Goal: Find specific page/section: Find specific page/section

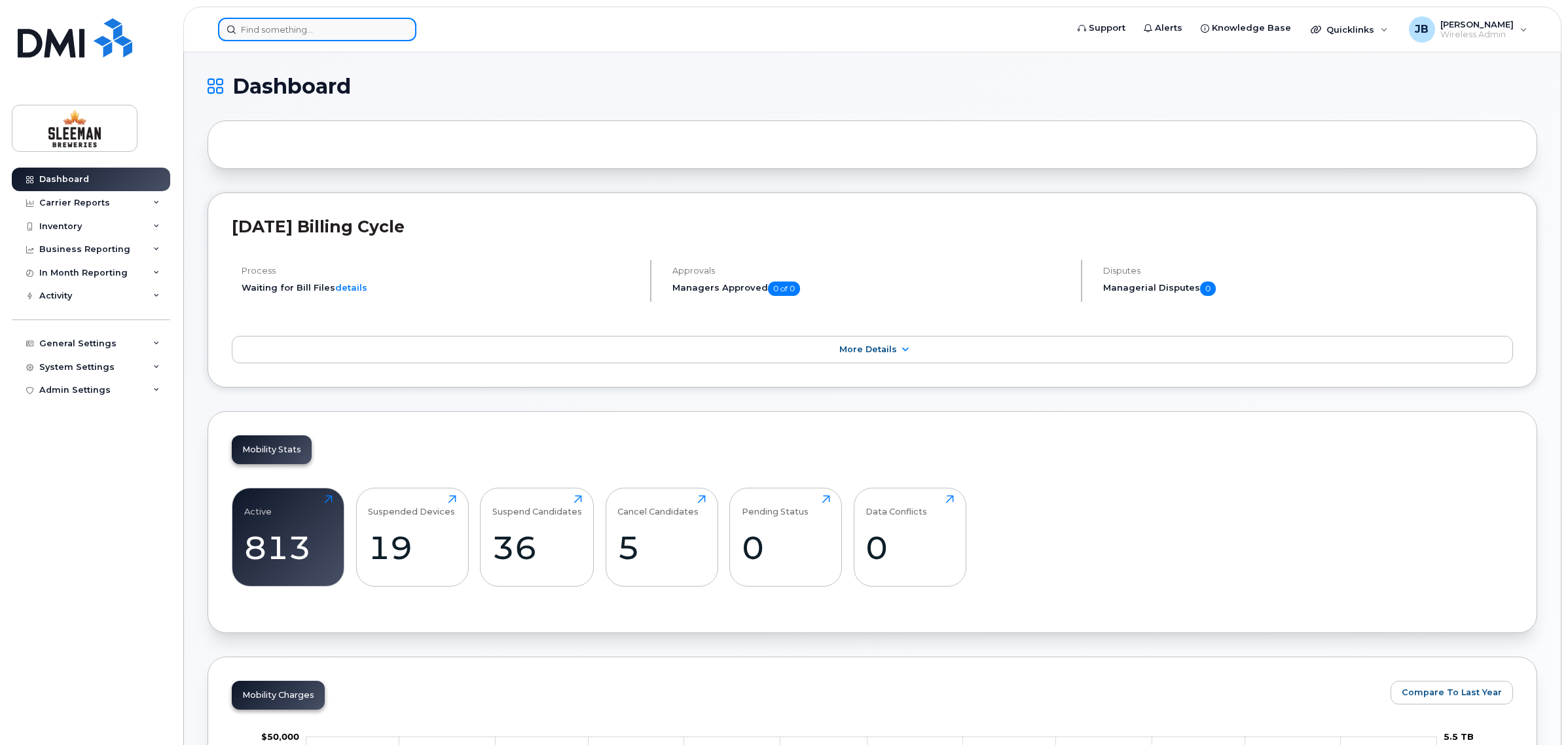
click at [271, 27] on input at bounding box center [317, 29] width 199 height 24
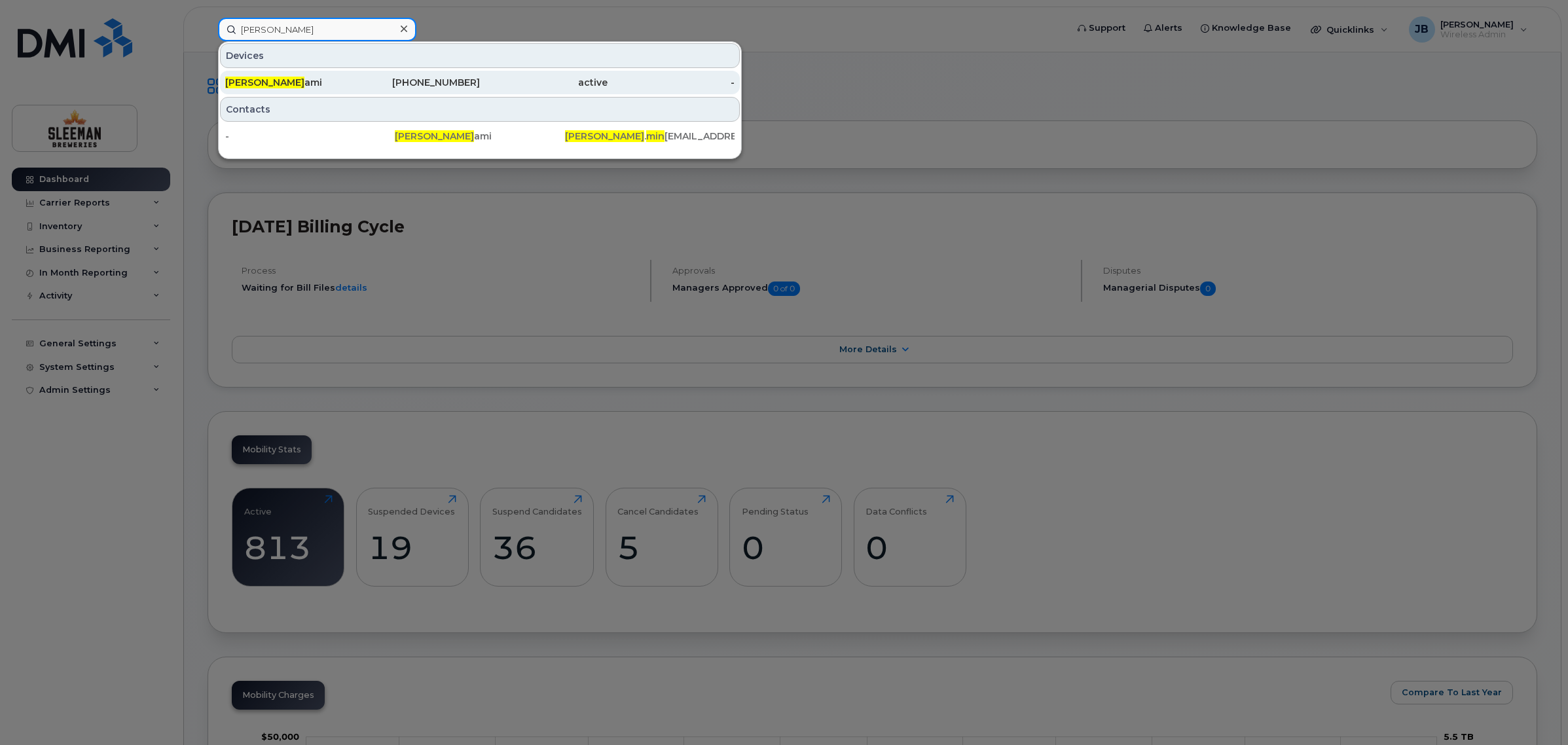
type input "[PERSON_NAME]"
click at [250, 82] on span "[PERSON_NAME]" at bounding box center [265, 82] width 79 height 12
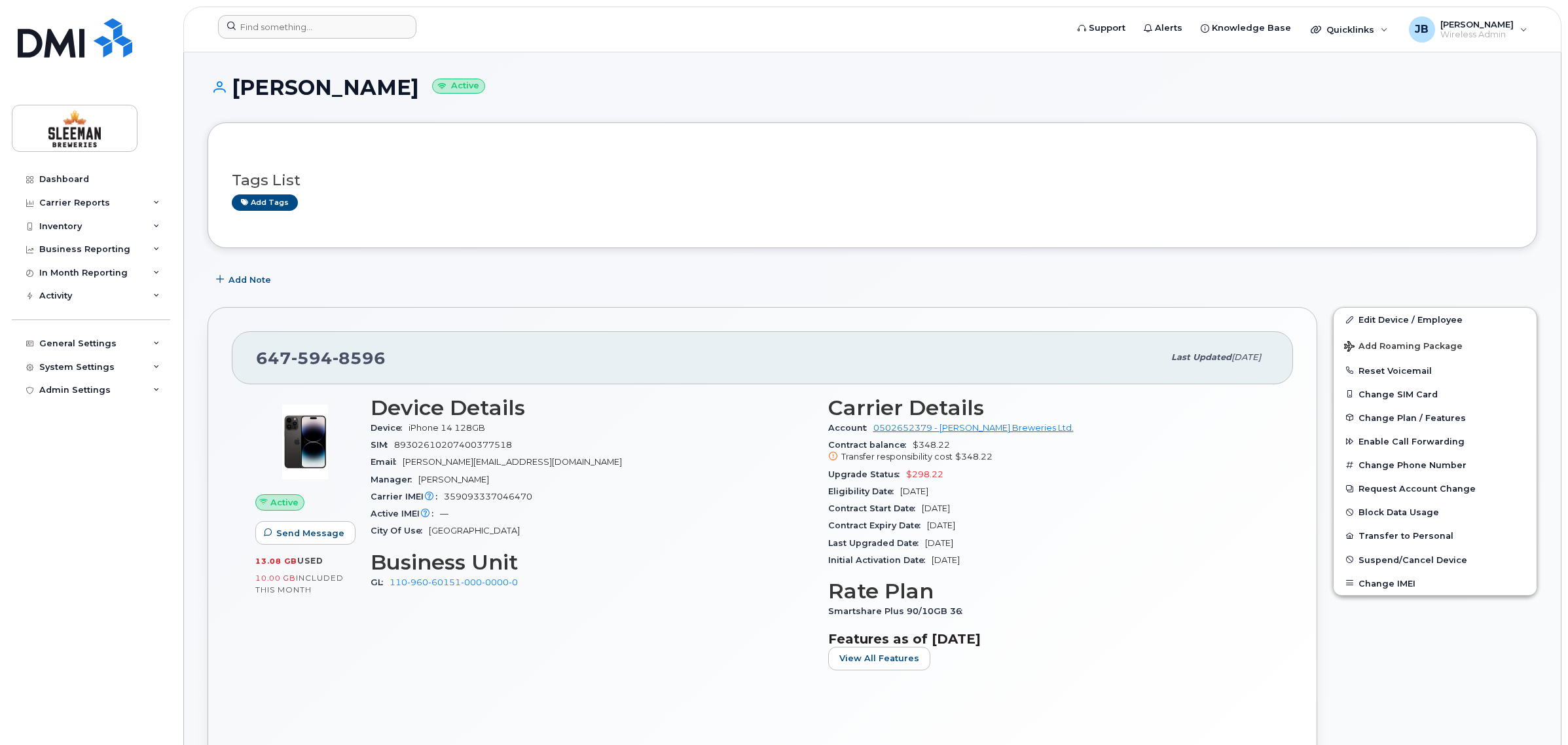
click at [546, 30] on form at bounding box center [638, 27] width 840 height 24
click at [1465, 30] on span "Wireless Admin" at bounding box center [1477, 35] width 74 height 11
click at [1390, 125] on div "Sign out" at bounding box center [1441, 129] width 188 height 25
